Goal: Navigation & Orientation: Find specific page/section

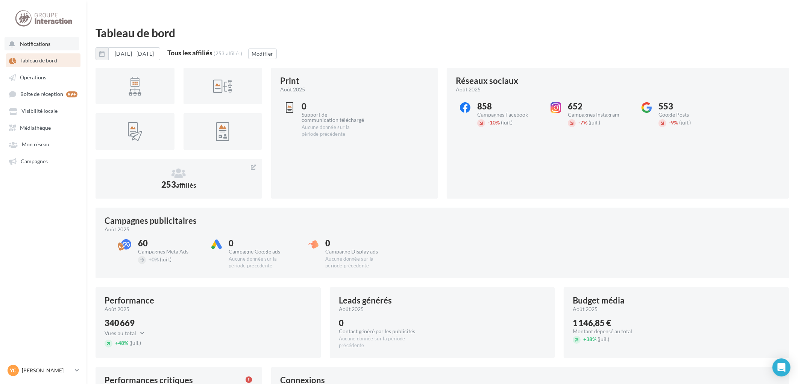
click at [49, 45] on span "Notifications" at bounding box center [35, 44] width 30 height 6
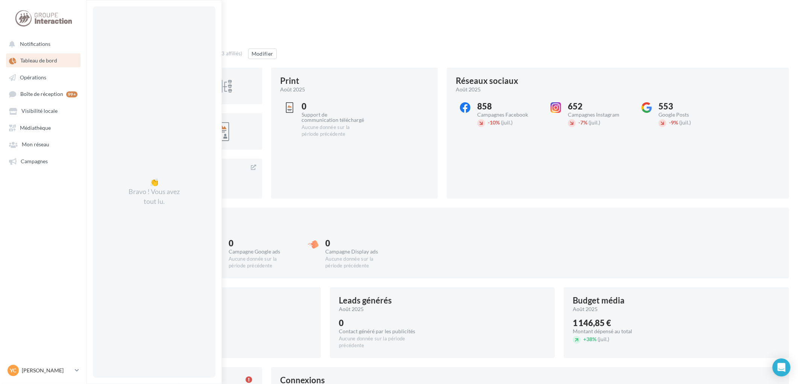
click at [49, 58] on span "Tableau de bord" at bounding box center [38, 61] width 37 height 6
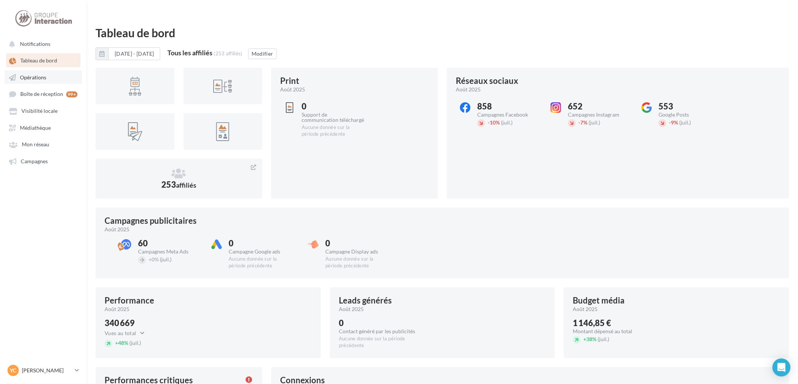
click at [38, 75] on span "Opérations" at bounding box center [33, 77] width 26 height 6
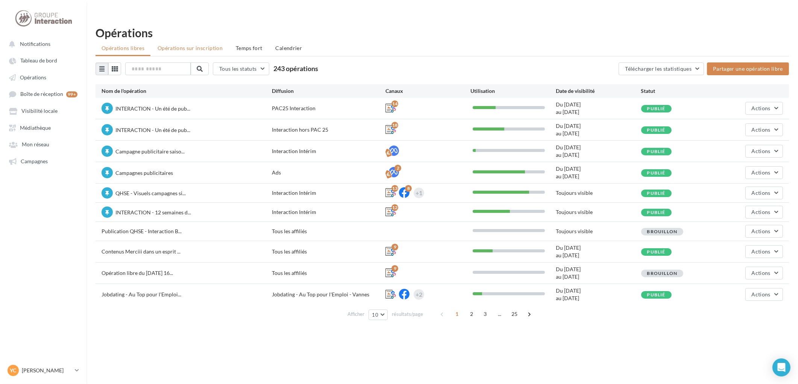
click at [183, 41] on li "Opérations sur inscription" at bounding box center [189, 48] width 77 height 14
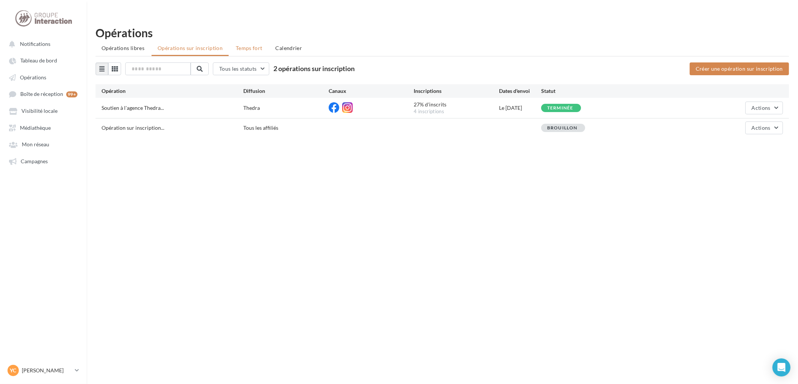
click at [251, 45] on span "Temps fort" at bounding box center [249, 48] width 27 height 6
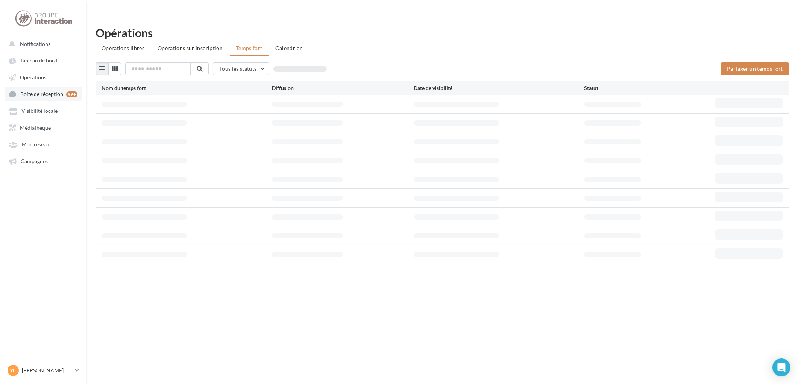
click at [46, 98] on link "Boîte de réception 99+" at bounding box center [43, 94] width 77 height 14
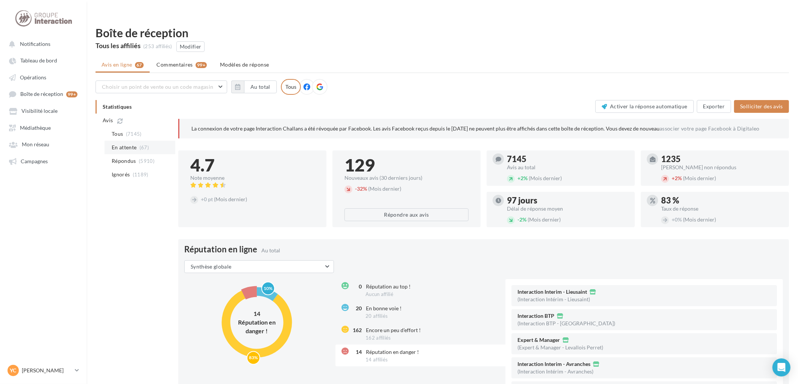
click at [129, 144] on span "En attente" at bounding box center [124, 148] width 25 height 8
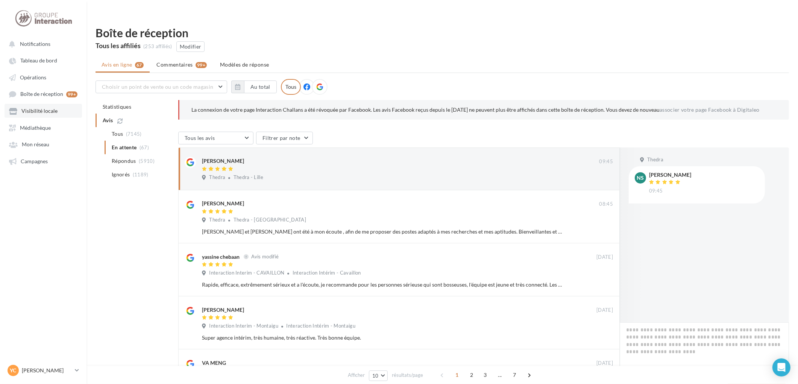
click at [34, 112] on span "Visibilité locale" at bounding box center [39, 111] width 36 height 6
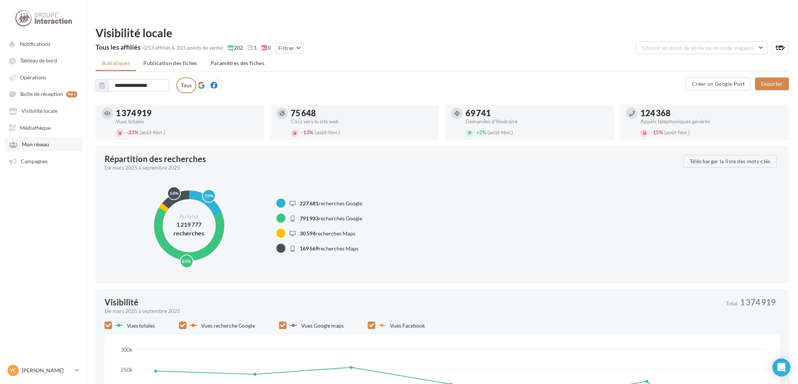
click at [34, 142] on span "Mon réseau" at bounding box center [35, 144] width 27 height 6
